Goal: Task Accomplishment & Management: Manage account settings

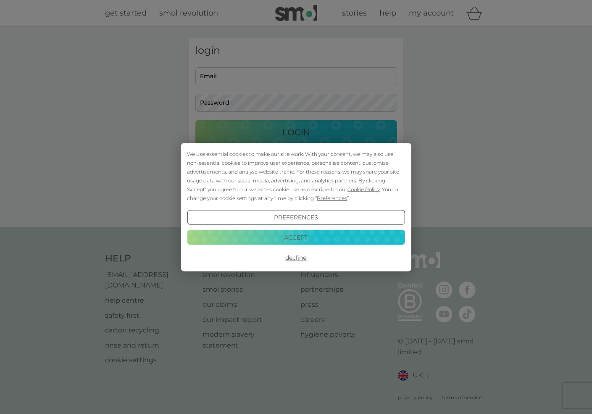
type input "lolicarney@gmail.com"
click at [312, 234] on button "Accept" at bounding box center [296, 237] width 218 height 15
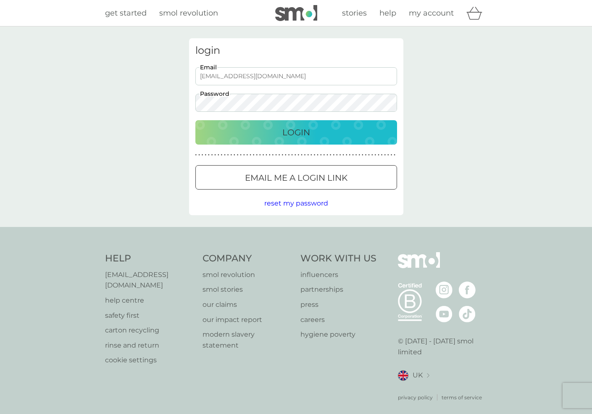
click at [312, 141] on button "Login" at bounding box center [296, 132] width 202 height 24
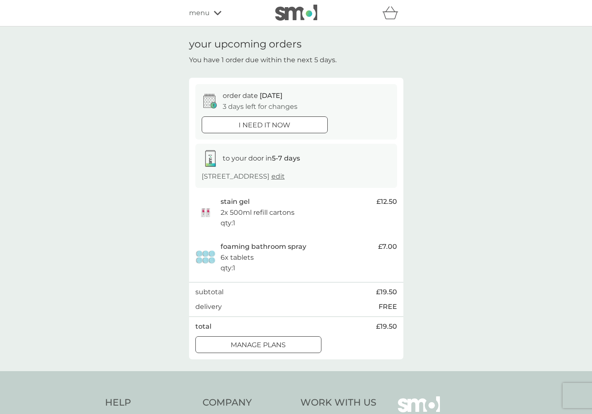
click at [267, 345] on div at bounding box center [267, 343] width 5 height 5
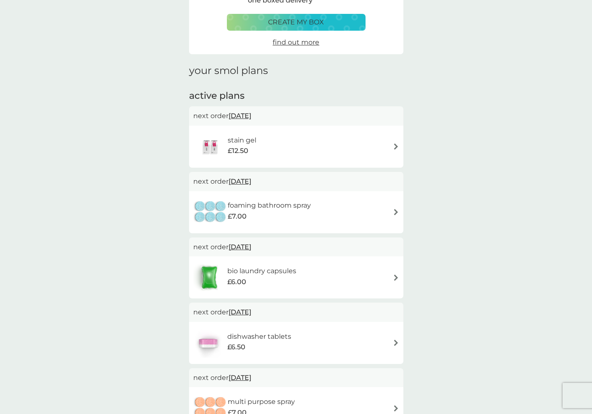
scroll to position [63, 0]
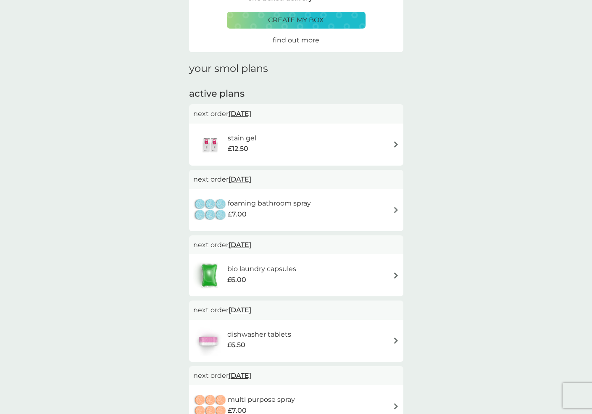
click at [247, 113] on span "[DATE]" at bounding box center [239, 113] width 23 height 16
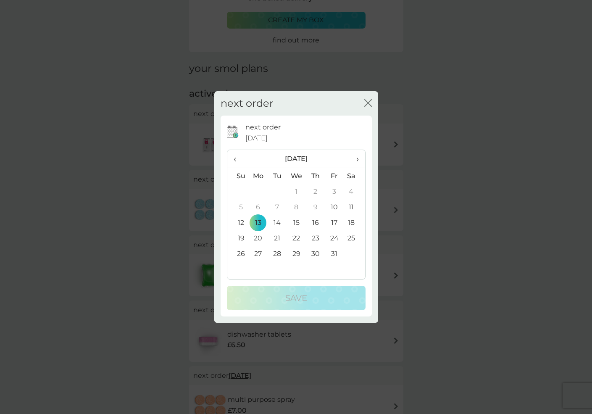
click at [355, 160] on span "›" at bounding box center [354, 159] width 8 height 18
click at [294, 208] on td "7" at bounding box center [295, 207] width 19 height 16
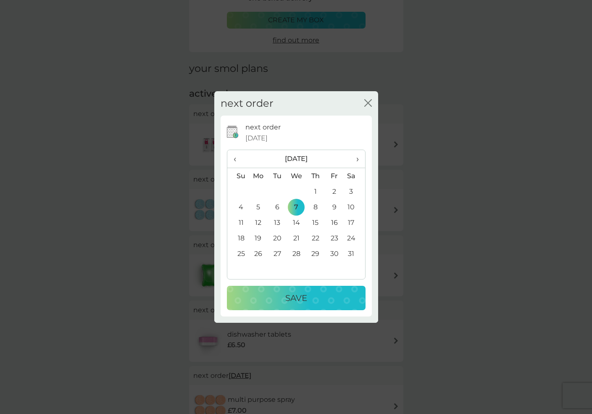
click at [291, 290] on button "Save" at bounding box center [296, 298] width 139 height 24
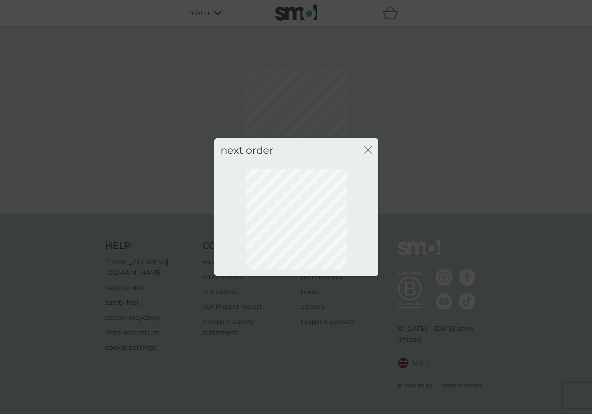
scroll to position [0, 0]
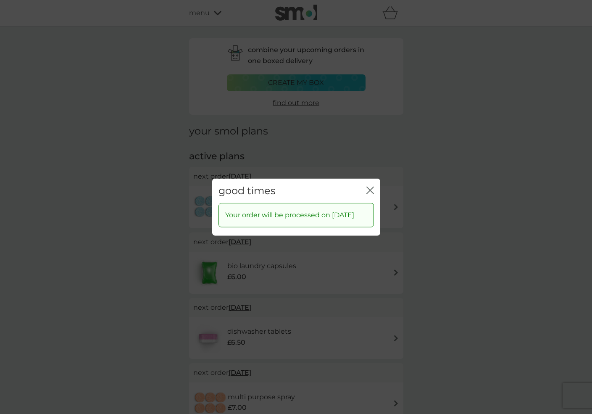
click at [371, 186] on icon "close" at bounding box center [370, 190] width 8 height 8
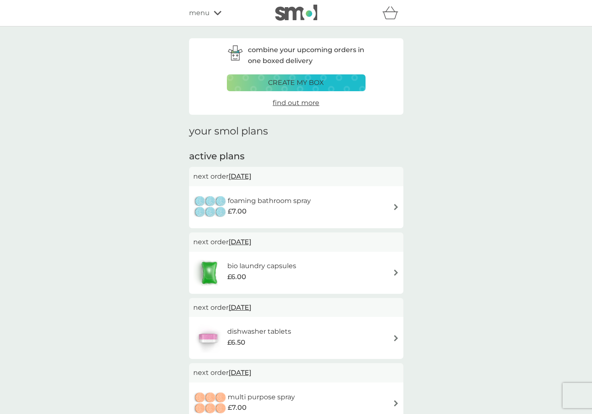
click at [251, 176] on span "[DATE]" at bounding box center [239, 176] width 23 height 16
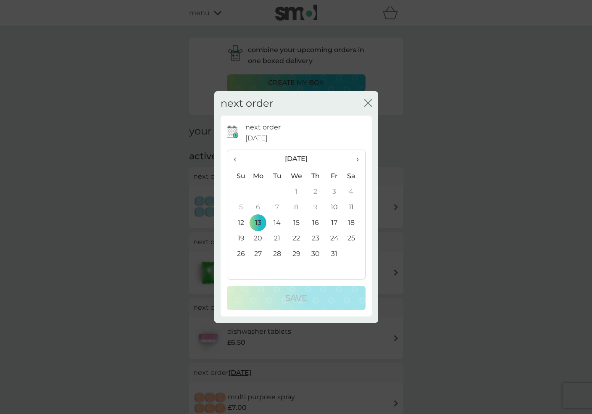
click at [356, 157] on span "›" at bounding box center [354, 159] width 8 height 18
click at [295, 203] on td "7" at bounding box center [295, 207] width 19 height 16
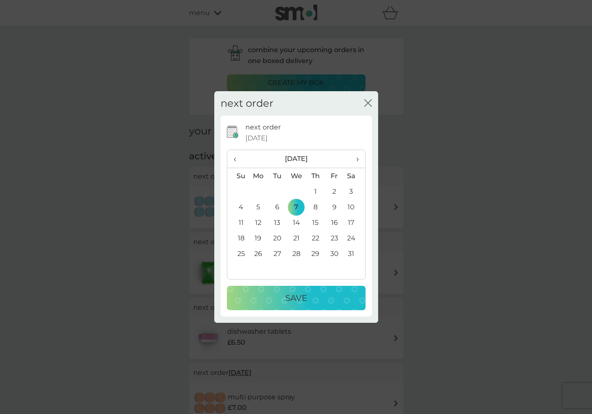
click at [291, 302] on p "Save" at bounding box center [296, 297] width 22 height 13
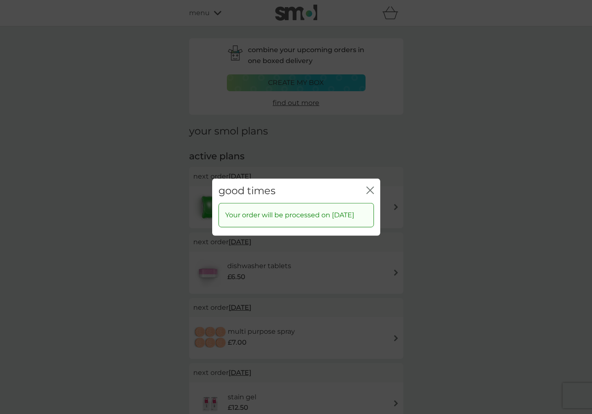
click at [371, 186] on icon "close" at bounding box center [370, 190] width 8 height 8
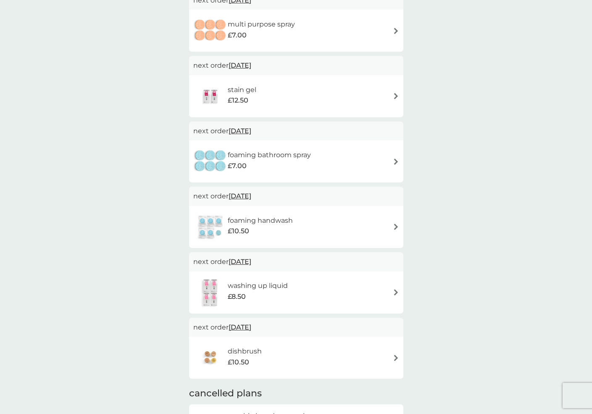
scroll to position [288, 0]
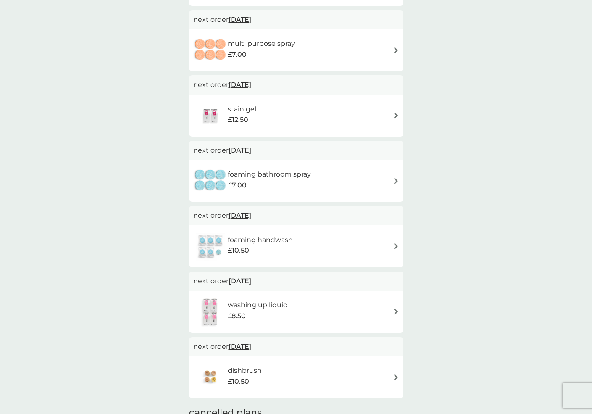
click at [236, 152] on span "[DATE]" at bounding box center [239, 150] width 23 height 16
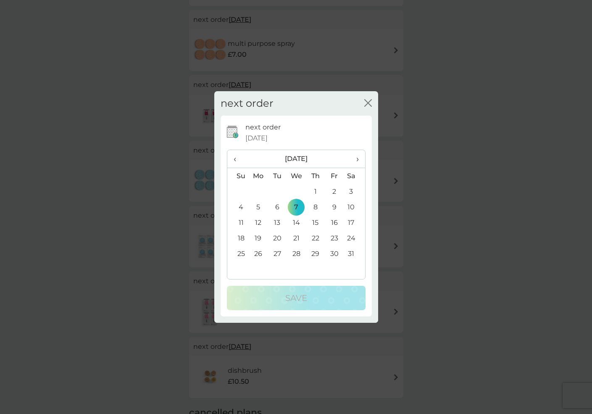
click at [329, 205] on td "9" at bounding box center [334, 207] width 19 height 16
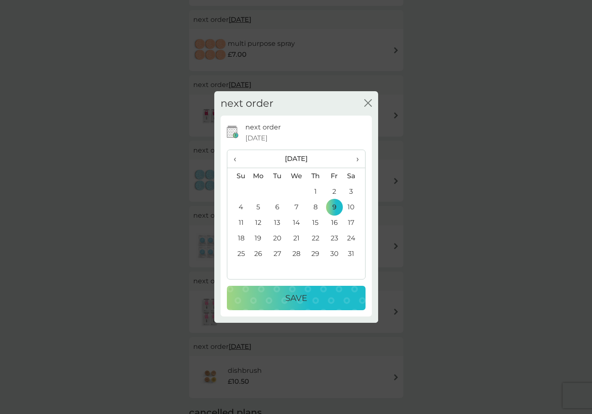
click at [317, 302] on div "Save" at bounding box center [296, 297] width 122 height 13
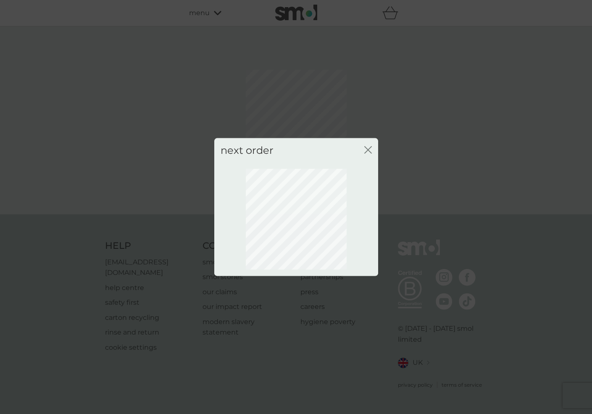
scroll to position [0, 0]
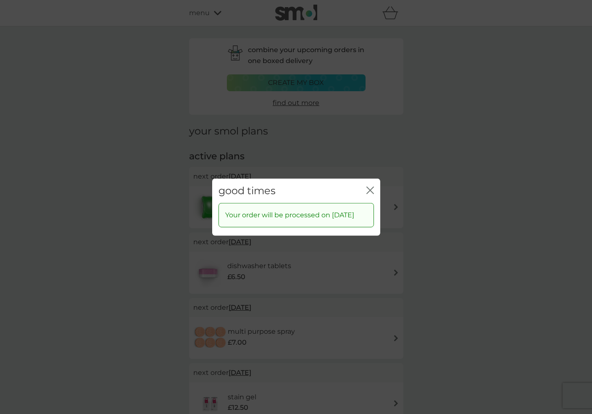
click at [368, 186] on icon "close" at bounding box center [370, 190] width 8 height 8
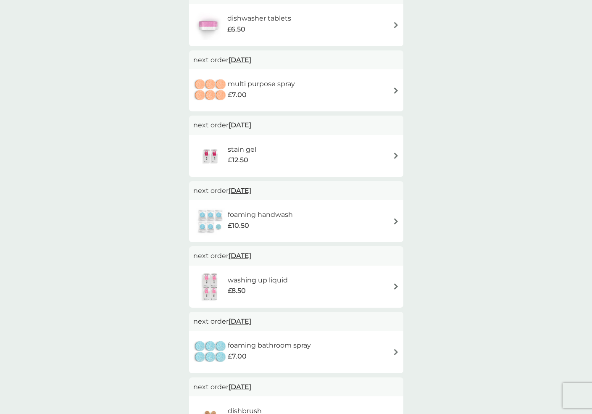
scroll to position [250, 0]
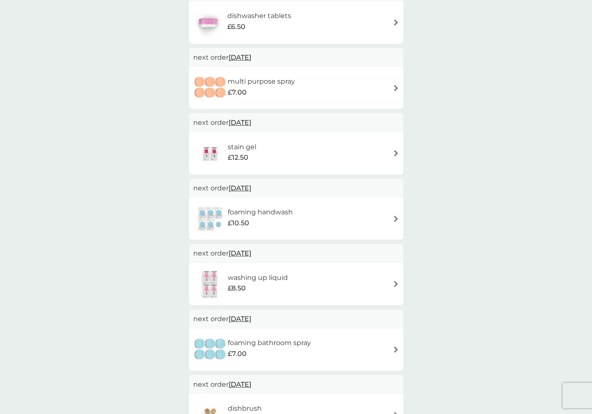
click at [245, 124] on span "[DATE]" at bounding box center [239, 122] width 23 height 16
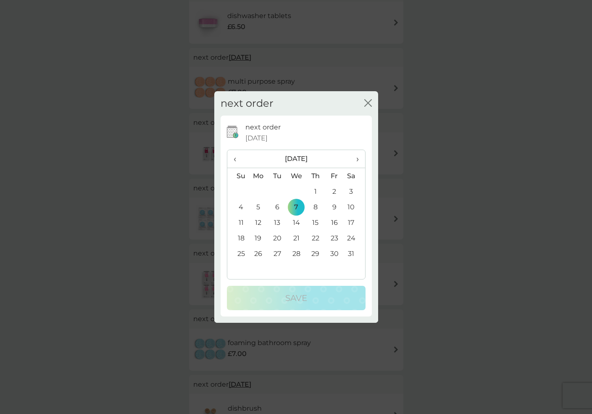
click at [334, 204] on td "9" at bounding box center [334, 207] width 19 height 16
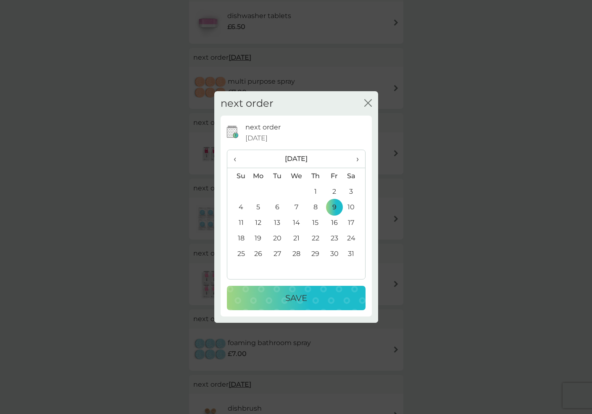
click at [327, 301] on div "Save" at bounding box center [296, 297] width 122 height 13
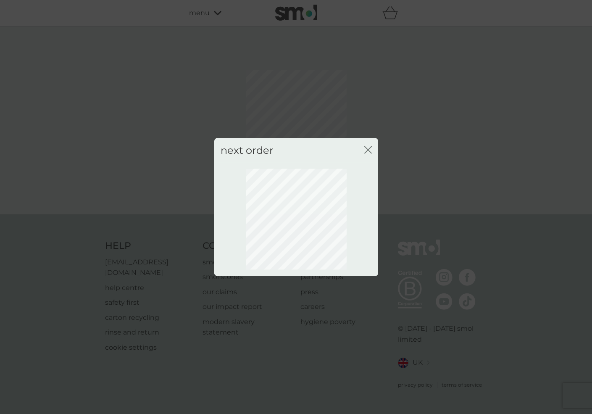
scroll to position [0, 0]
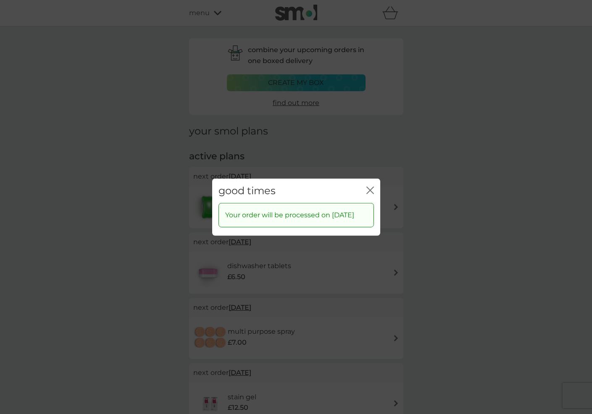
click at [371, 186] on icon "close" at bounding box center [371, 189] width 3 height 7
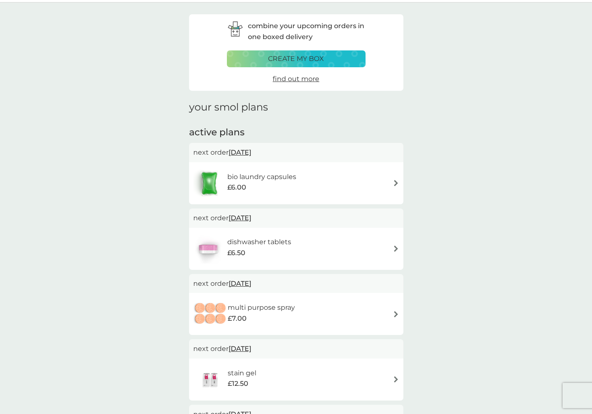
scroll to position [31, 0]
